Goal: Information Seeking & Learning: Learn about a topic

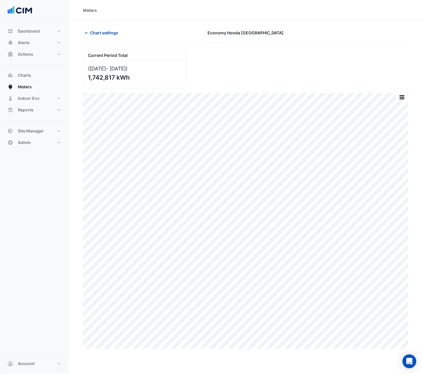
click at [107, 32] on span "Chart settings" at bounding box center [104, 33] width 28 height 6
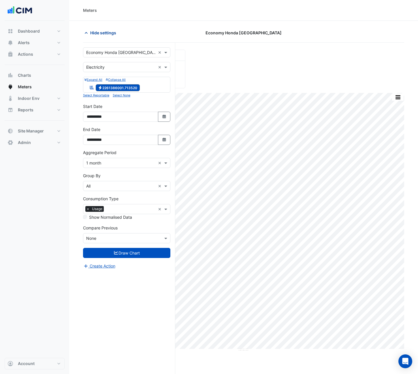
click at [105, 31] on span "Hide settings" at bounding box center [103, 33] width 26 height 6
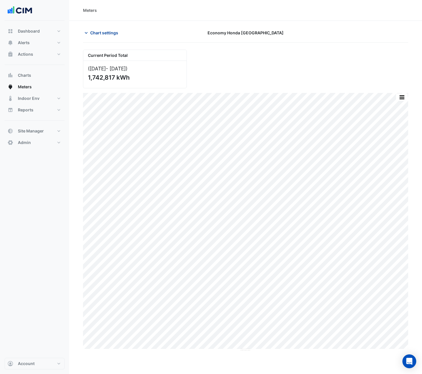
click at [91, 31] on span "Chart settings" at bounding box center [104, 33] width 28 height 6
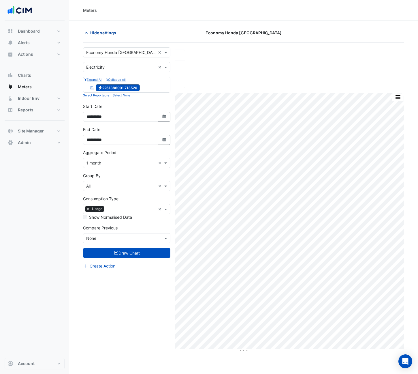
click at [90, 31] on button "Hide settings" at bounding box center [101, 33] width 37 height 10
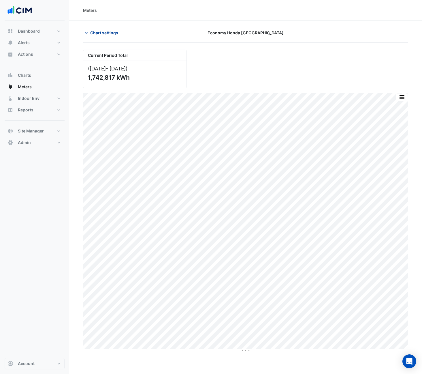
click at [91, 33] on span "Chart settings" at bounding box center [104, 33] width 28 height 6
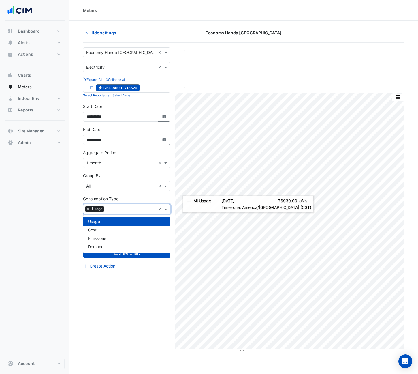
click at [118, 209] on input "text" at bounding box center [131, 210] width 50 height 6
click at [132, 293] on div "**********" at bounding box center [129, 219] width 92 height 353
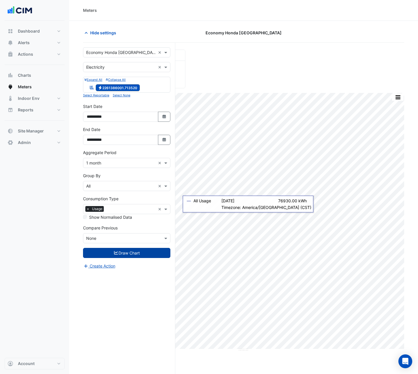
click at [123, 255] on button "Draw Chart" at bounding box center [126, 253] width 87 height 10
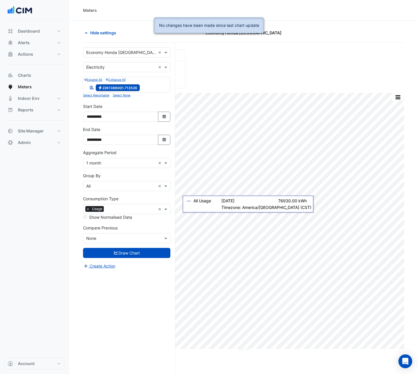
scroll to position [1, 0]
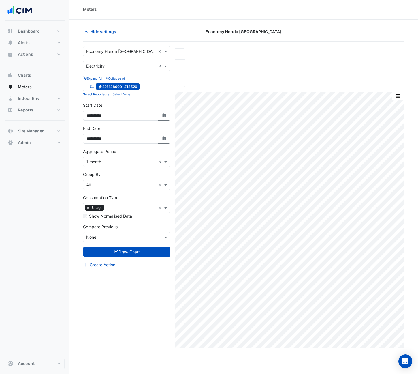
click at [87, 209] on span "×" at bounding box center [87, 208] width 5 height 6
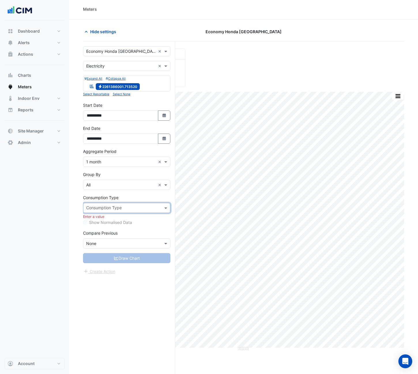
click at [115, 209] on input "text" at bounding box center [123, 208] width 74 height 6
click at [102, 222] on div "Usage" at bounding box center [126, 220] width 87 height 8
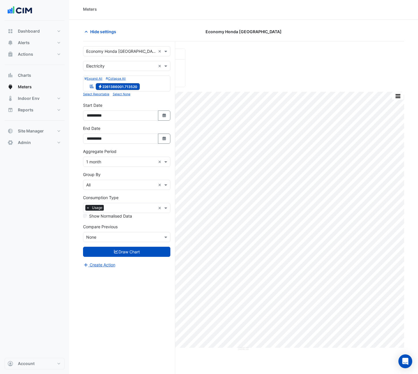
click at [104, 216] on label "Show Normalised Data" at bounding box center [110, 216] width 43 height 6
click at [142, 186] on input "text" at bounding box center [121, 185] width 70 height 6
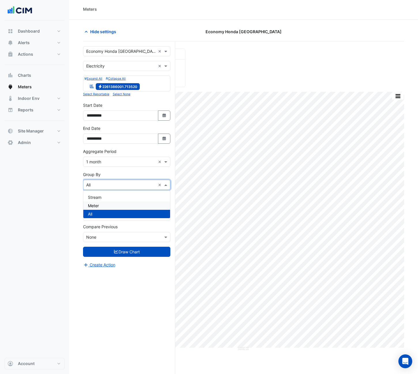
click at [117, 205] on div "Meter" at bounding box center [126, 205] width 87 height 8
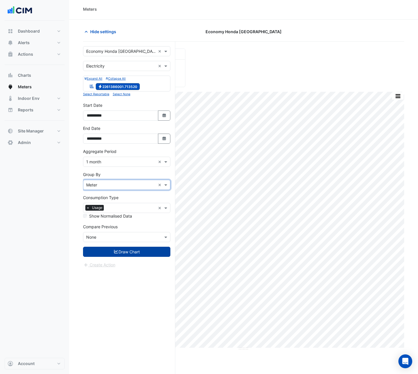
click at [117, 250] on fa-icon "submit" at bounding box center [116, 251] width 5 height 5
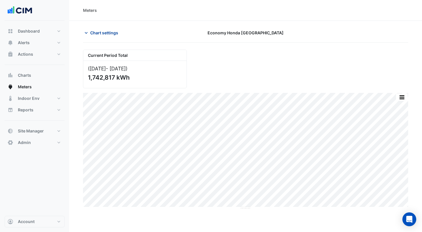
click at [104, 31] on span "Chart settings" at bounding box center [104, 33] width 28 height 6
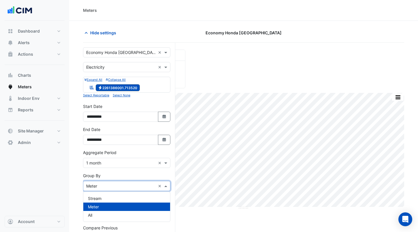
click at [122, 185] on input "text" at bounding box center [121, 186] width 70 height 6
click at [108, 214] on div "All" at bounding box center [126, 215] width 87 height 8
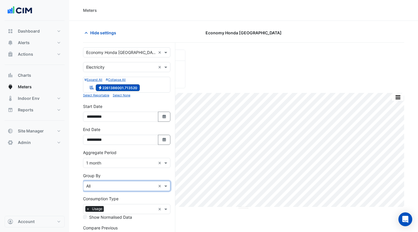
scroll to position [42, 0]
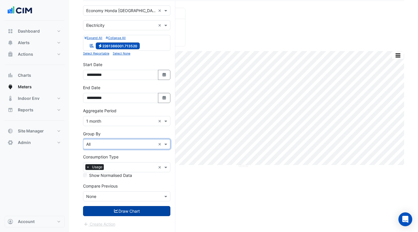
click at [132, 209] on button "Draw Chart" at bounding box center [126, 211] width 87 height 10
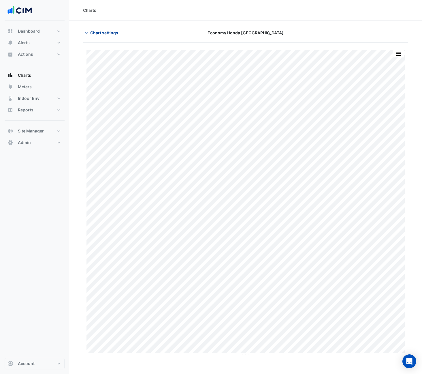
click at [107, 31] on span "Chart settings" at bounding box center [104, 33] width 28 height 6
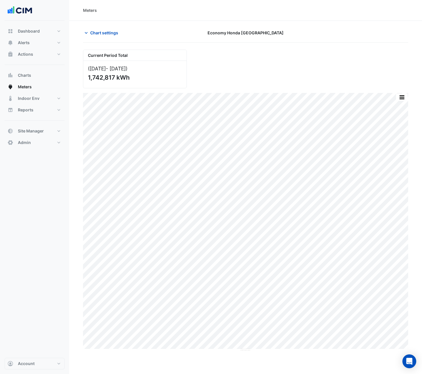
click at [258, 48] on div "Current Period Total (Sep 23 - Oct 25 ) 1,742,817 kWh" at bounding box center [246, 66] width 332 height 43
